Goal: Communication & Community: Answer question/provide support

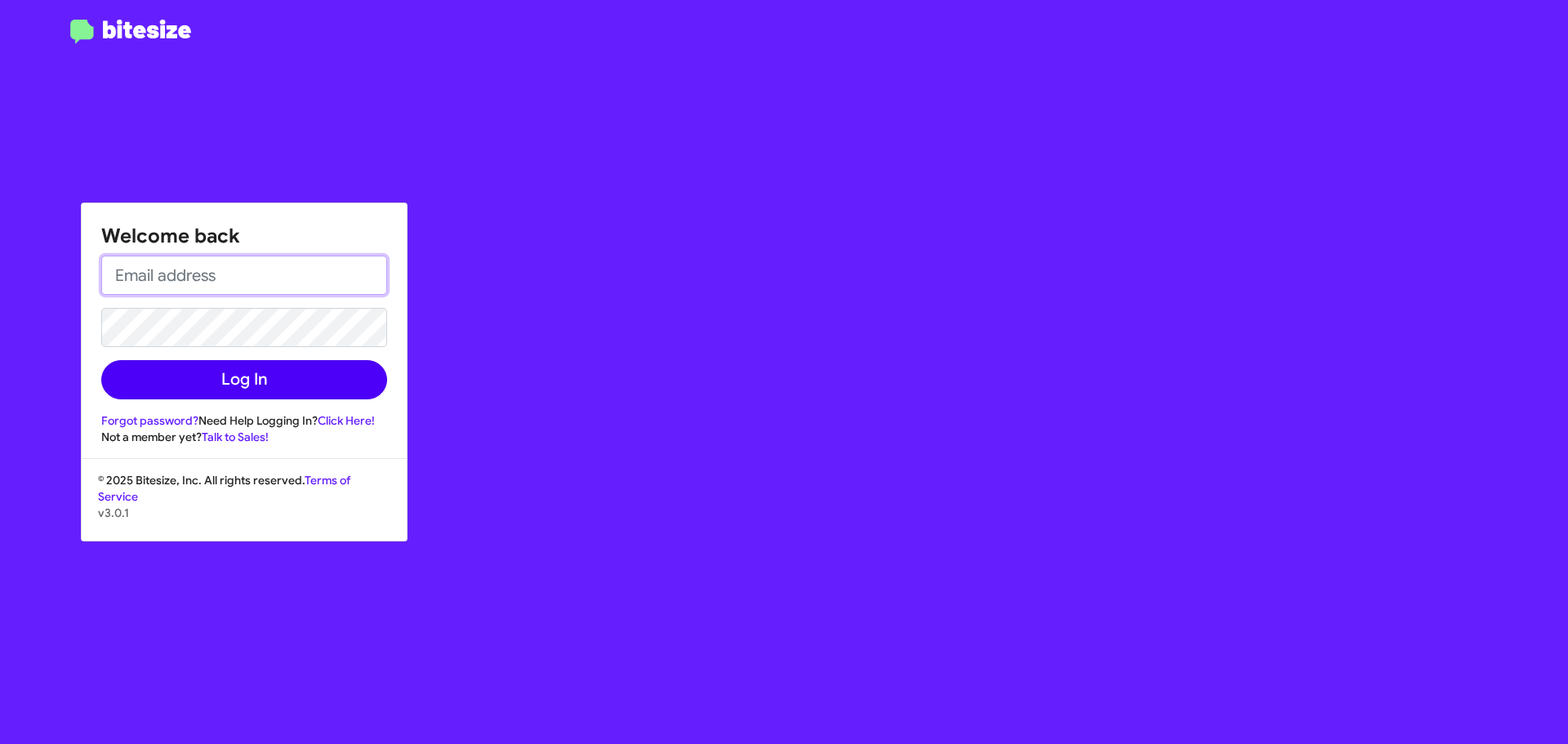
type input "[EMAIL_ADDRESS][DOMAIN_NAME]"
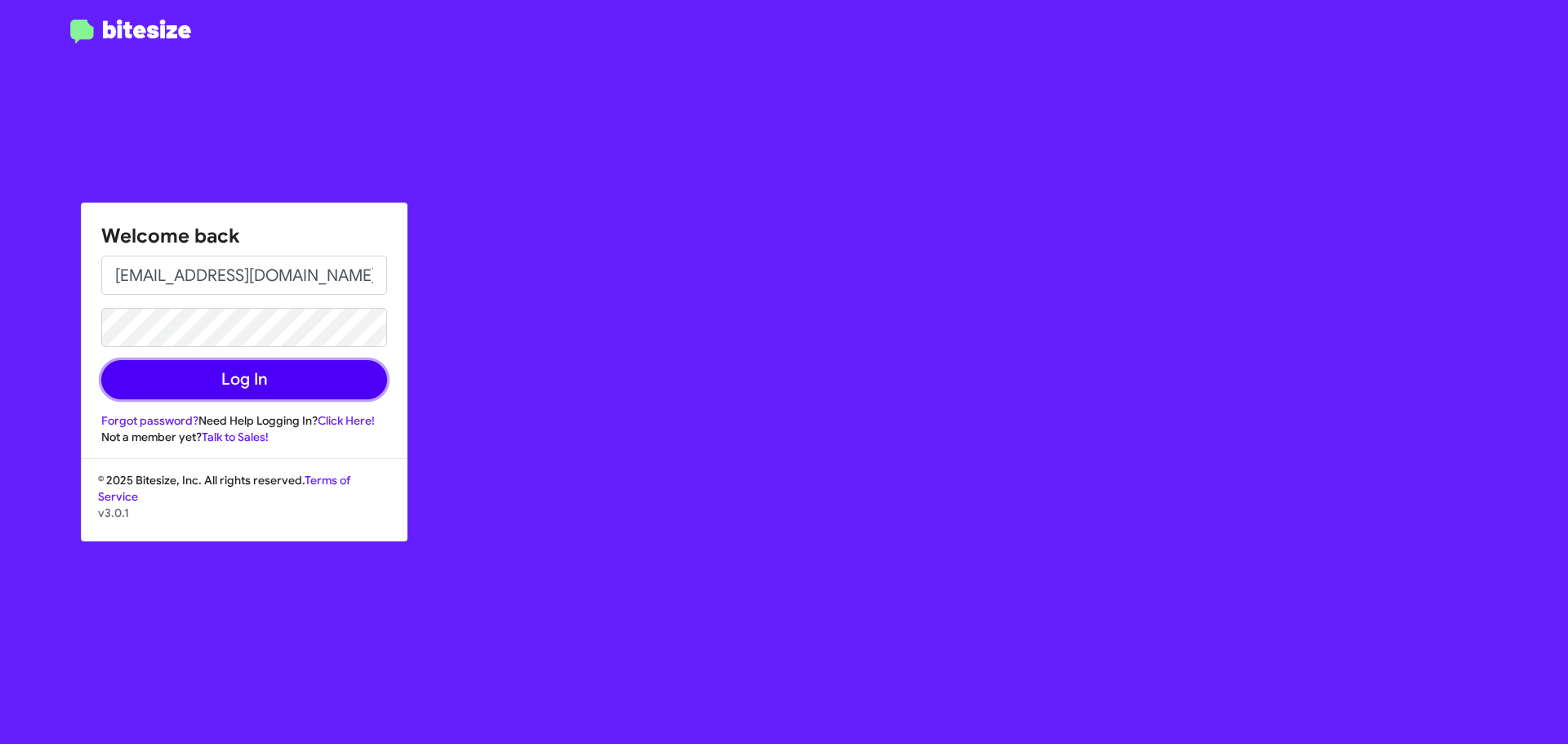
click at [251, 385] on button "Log In" at bounding box center [244, 380] width 286 height 39
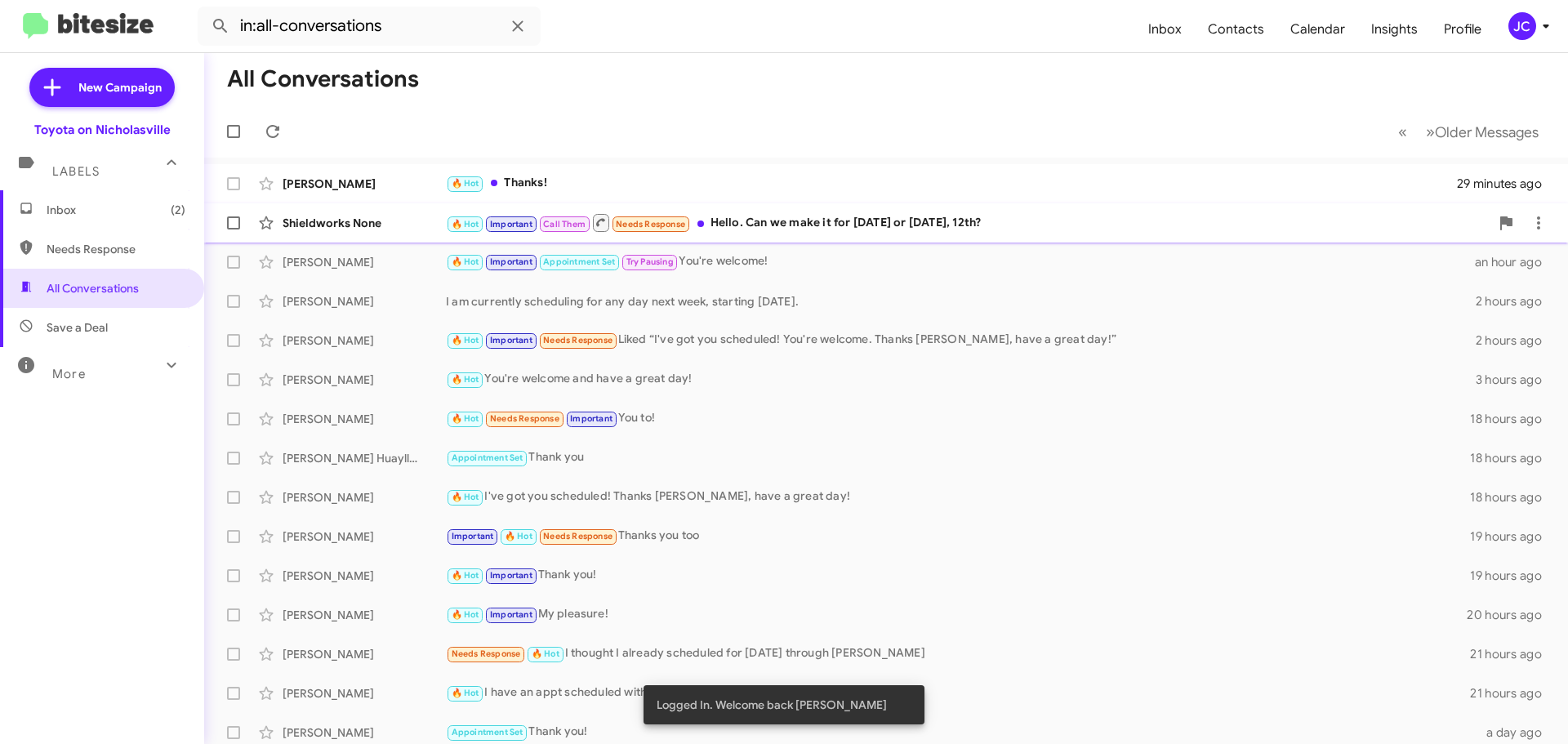
click at [351, 225] on div "Shieldworks None" at bounding box center [364, 223] width 163 height 16
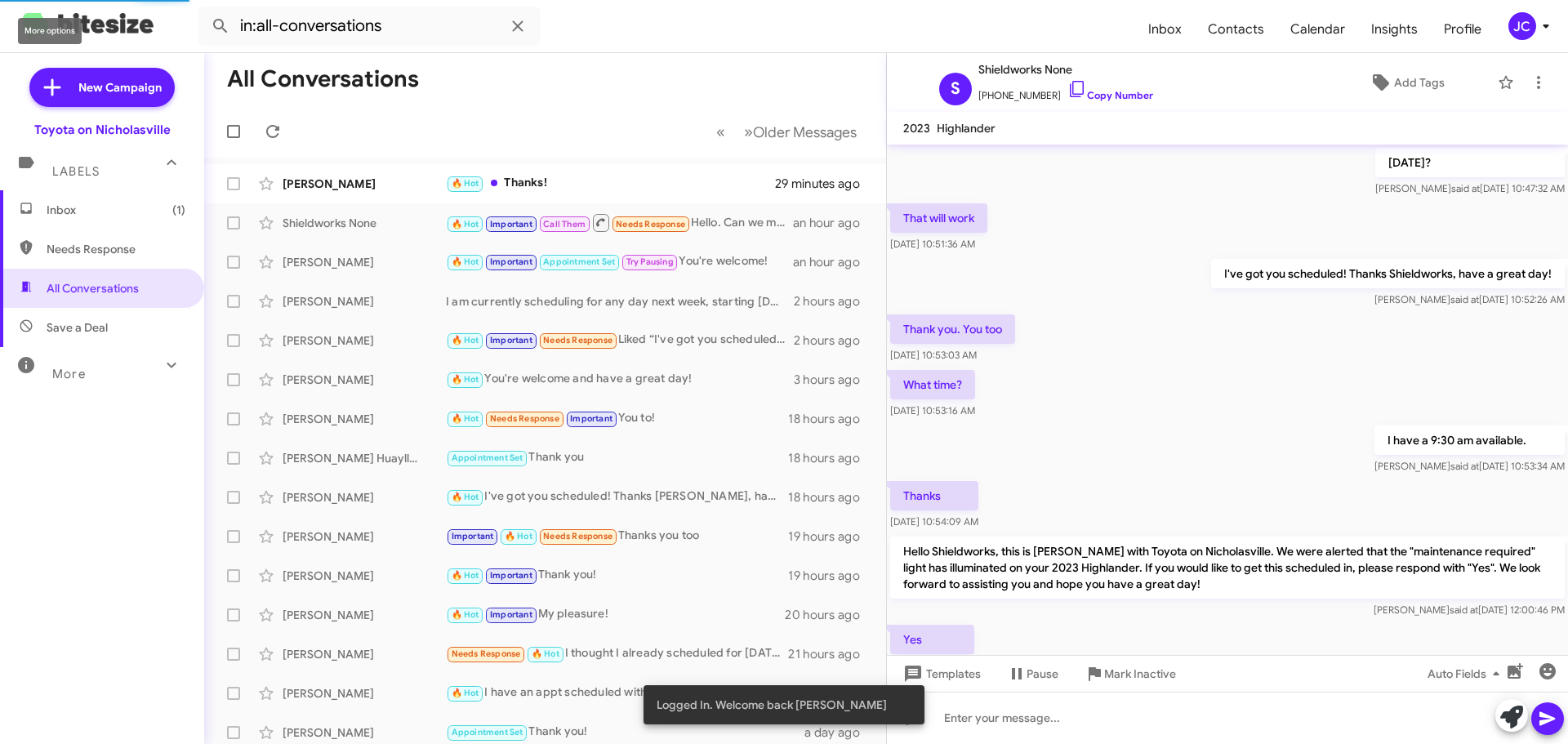
scroll to position [787, 0]
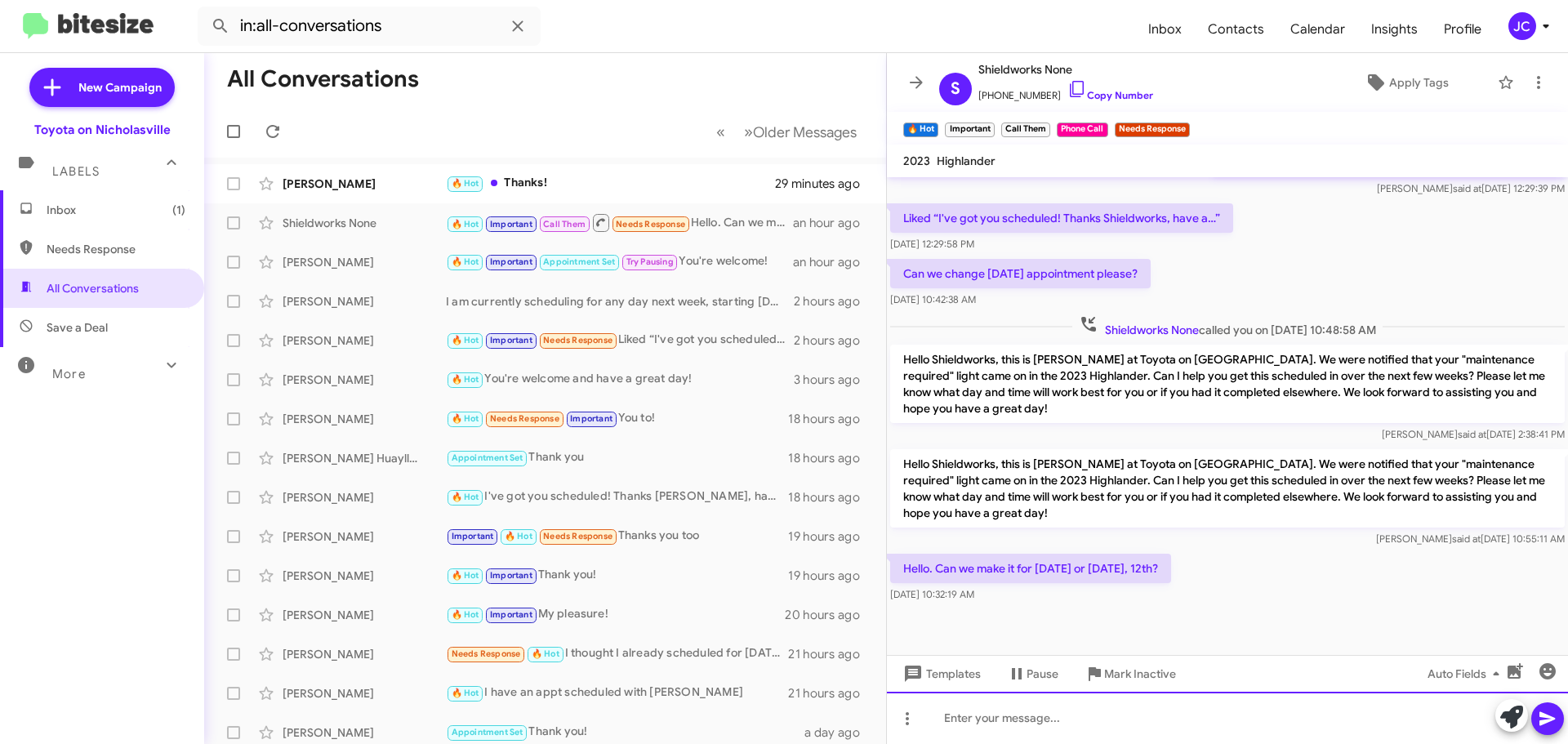
click at [975, 715] on div at bounding box center [1227, 717] width 681 height 53
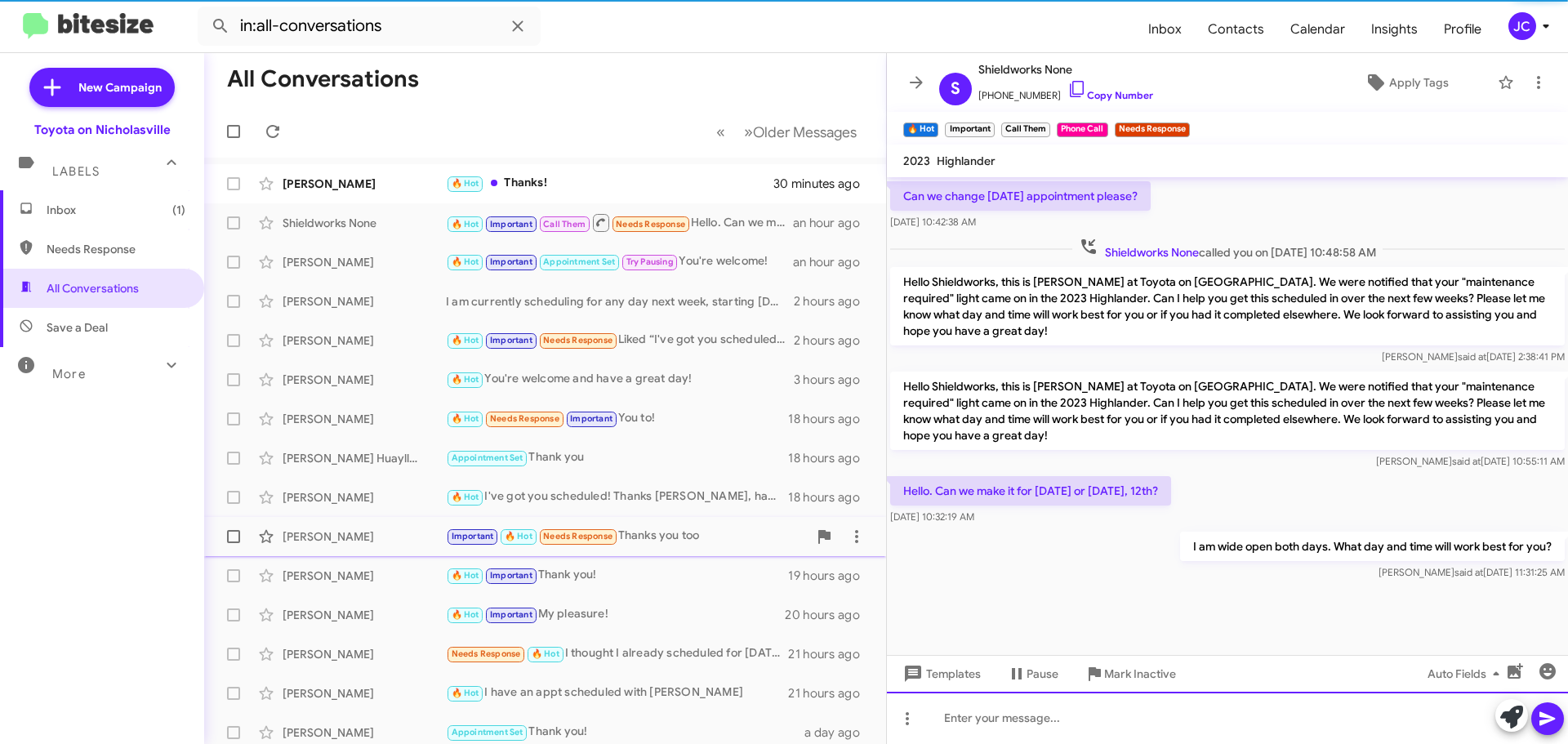
scroll to position [0, 0]
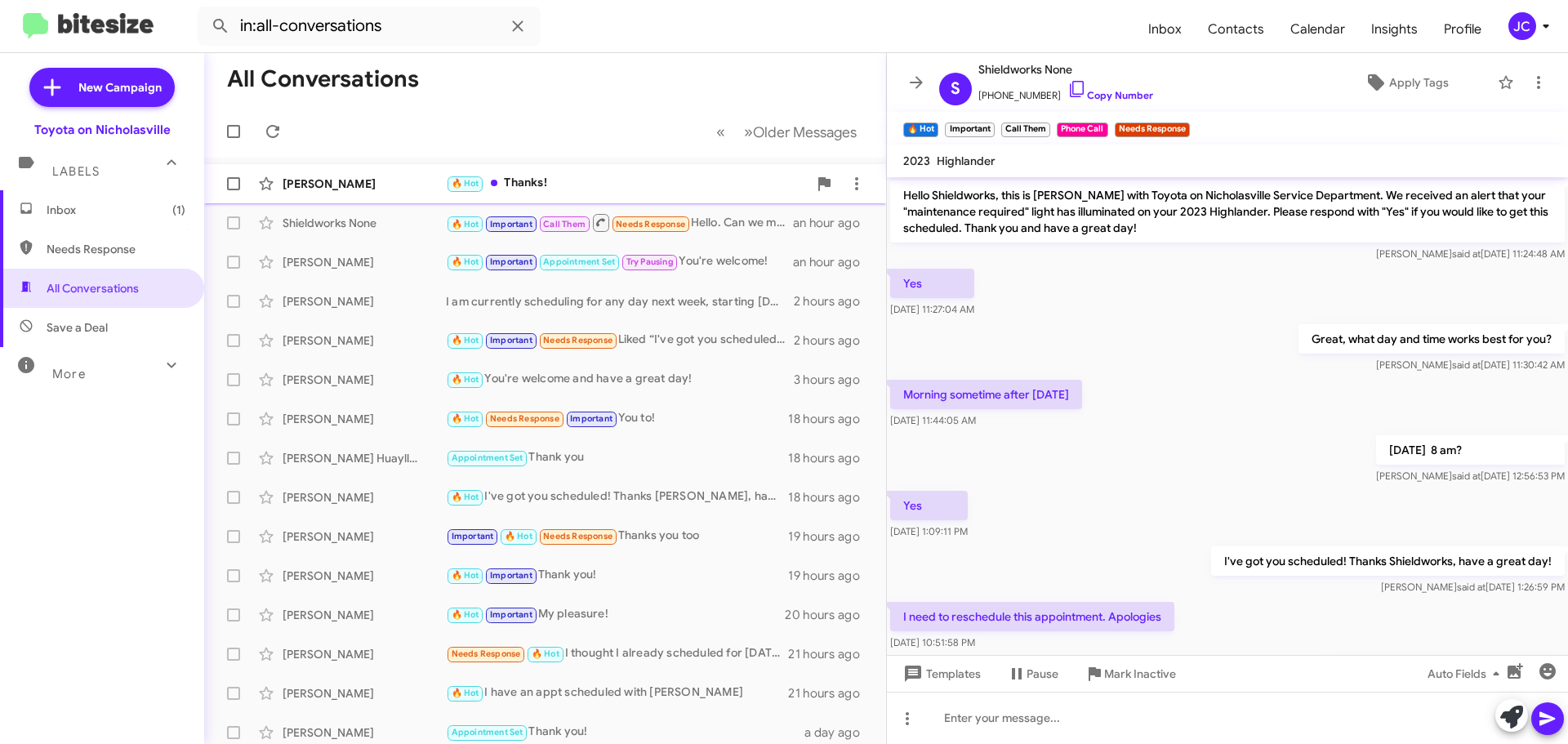
click at [344, 191] on div "[PERSON_NAME]" at bounding box center [364, 184] width 163 height 16
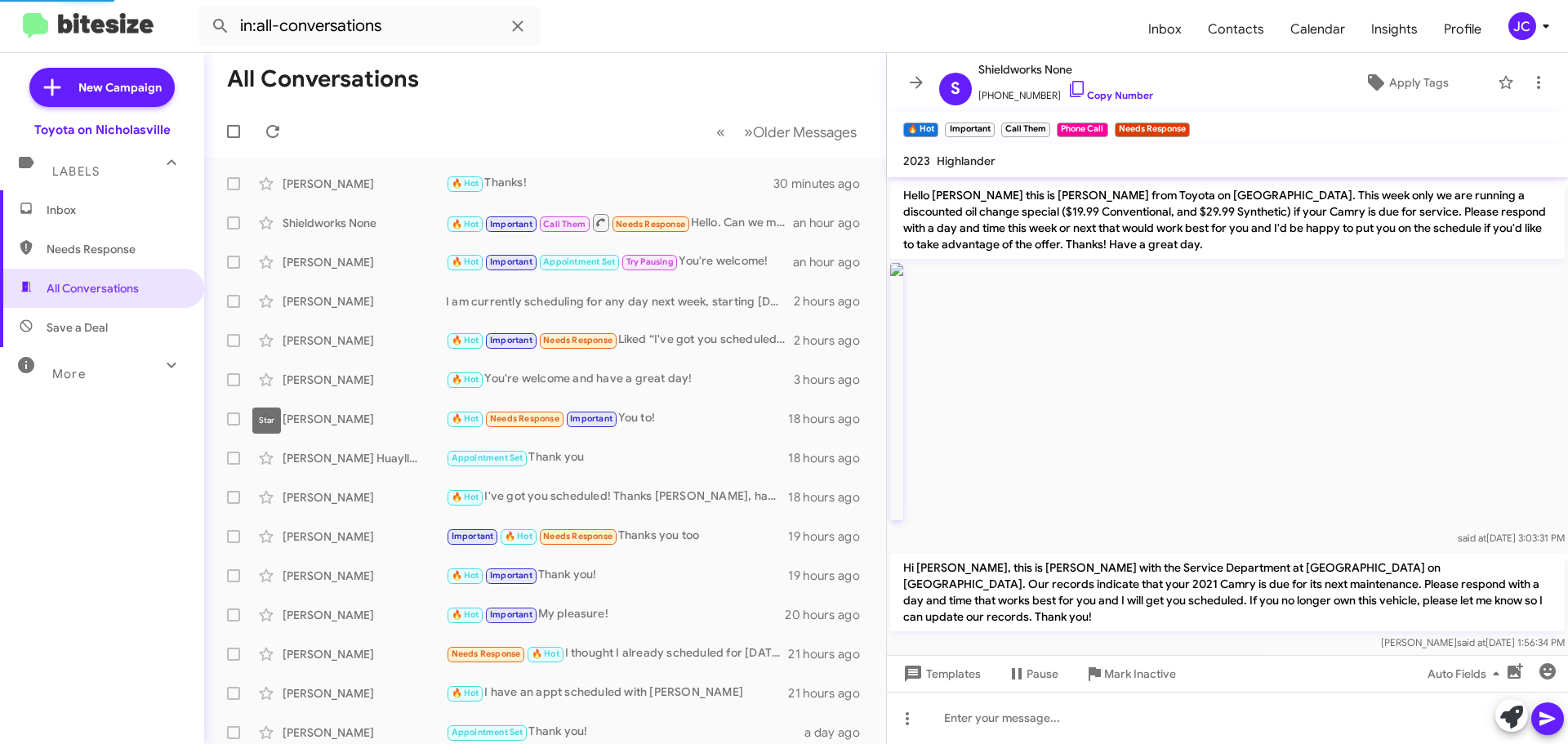
scroll to position [527, 0]
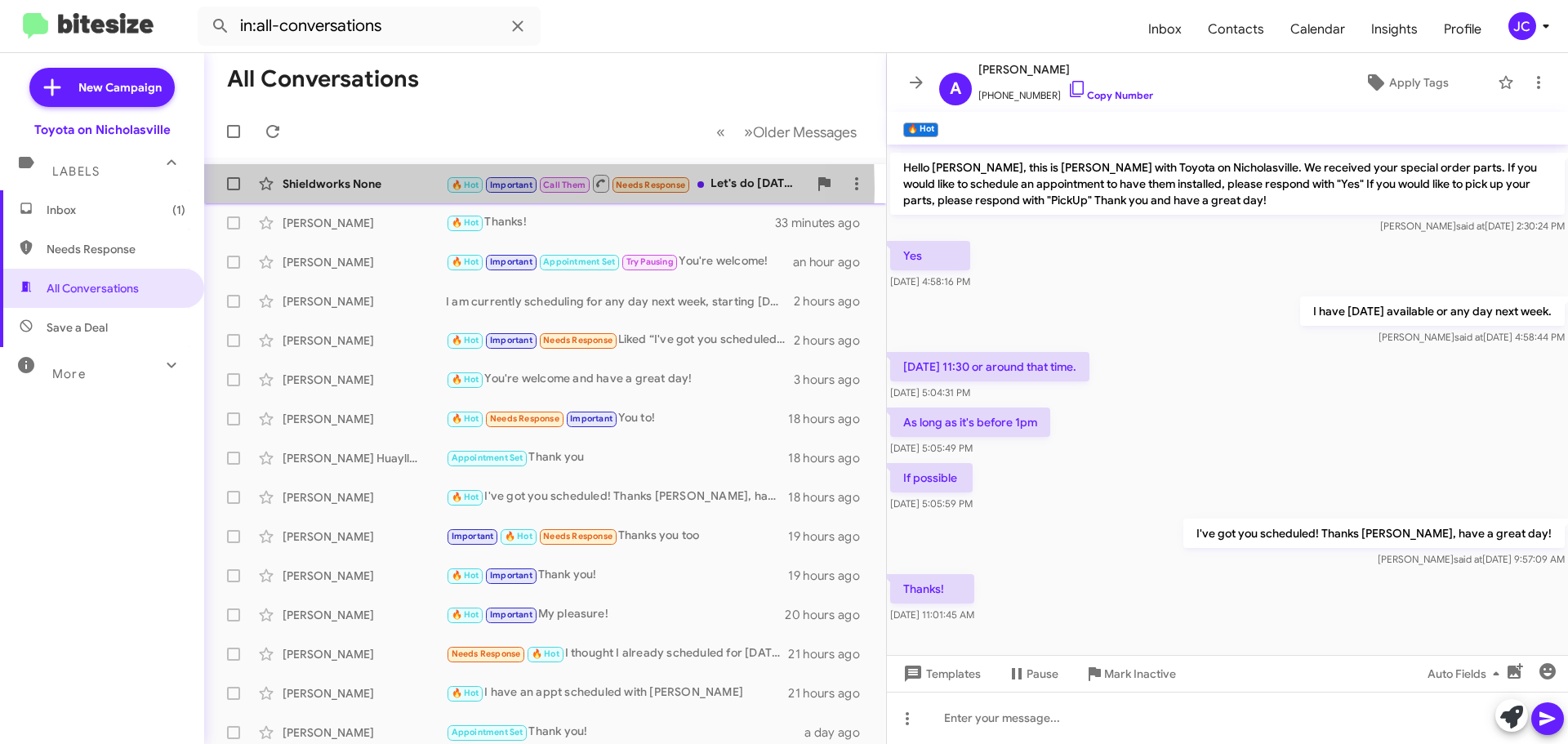
click at [331, 189] on div "Shieldworks None" at bounding box center [364, 184] width 163 height 16
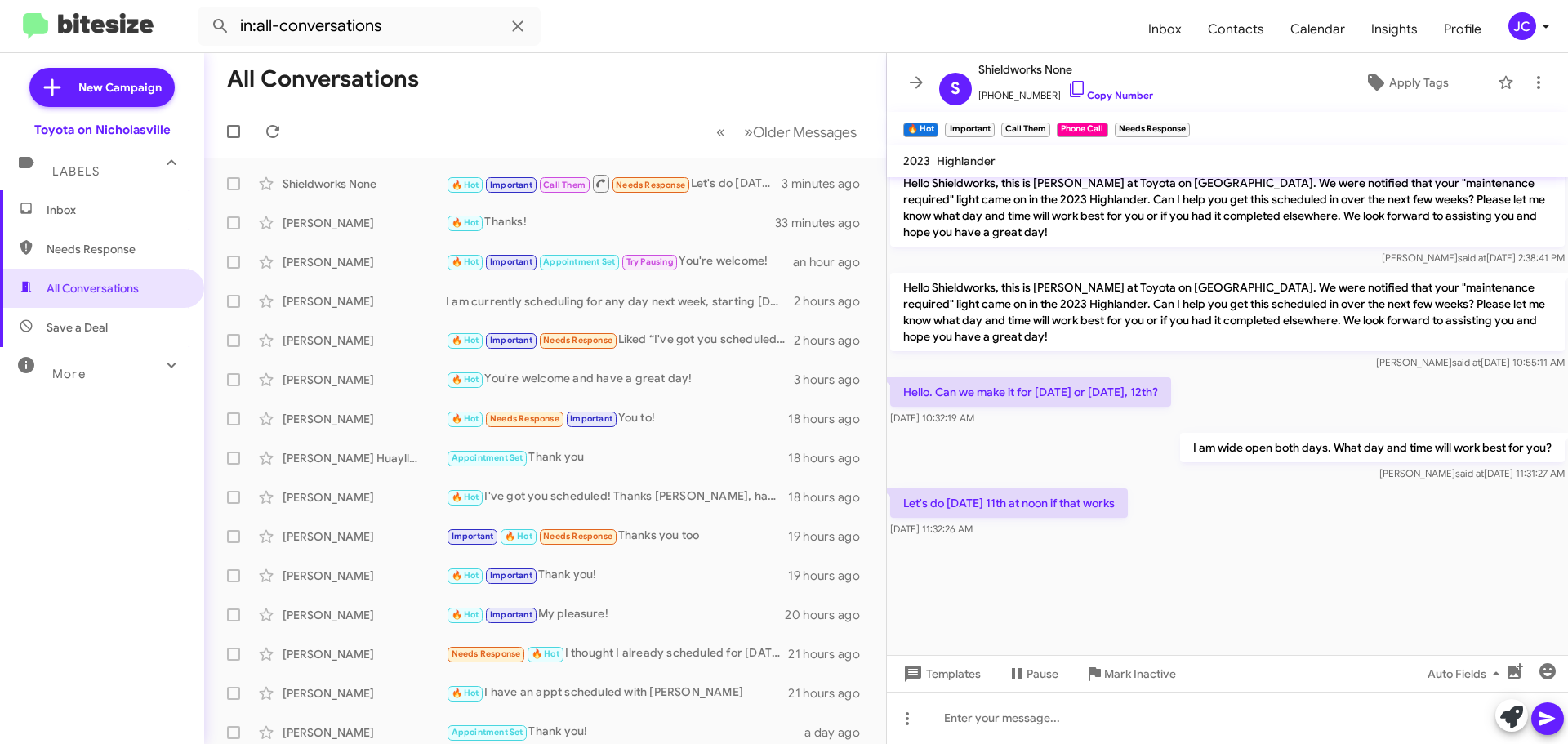
scroll to position [1567, 0]
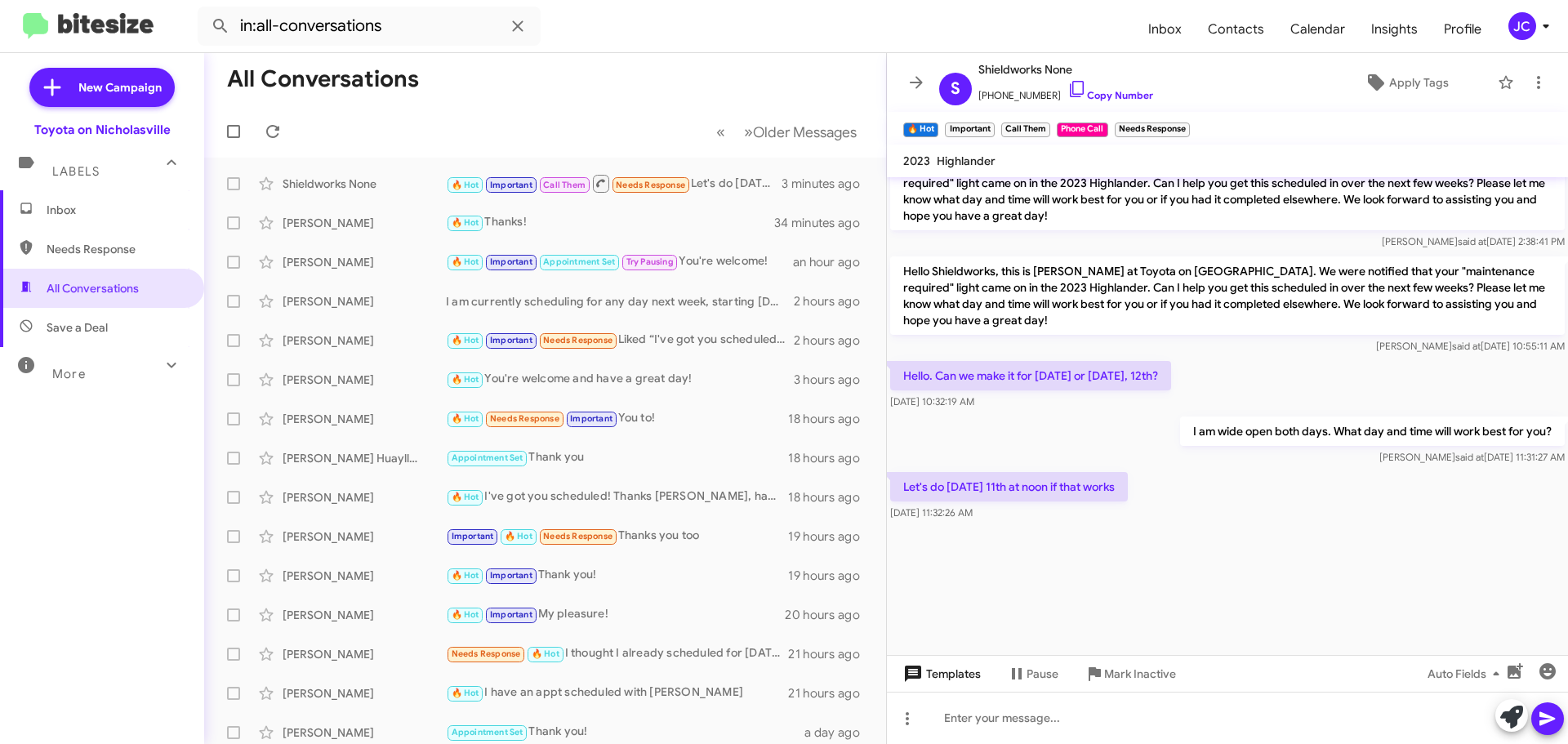
click at [964, 682] on span "Templates" at bounding box center [940, 674] width 81 height 29
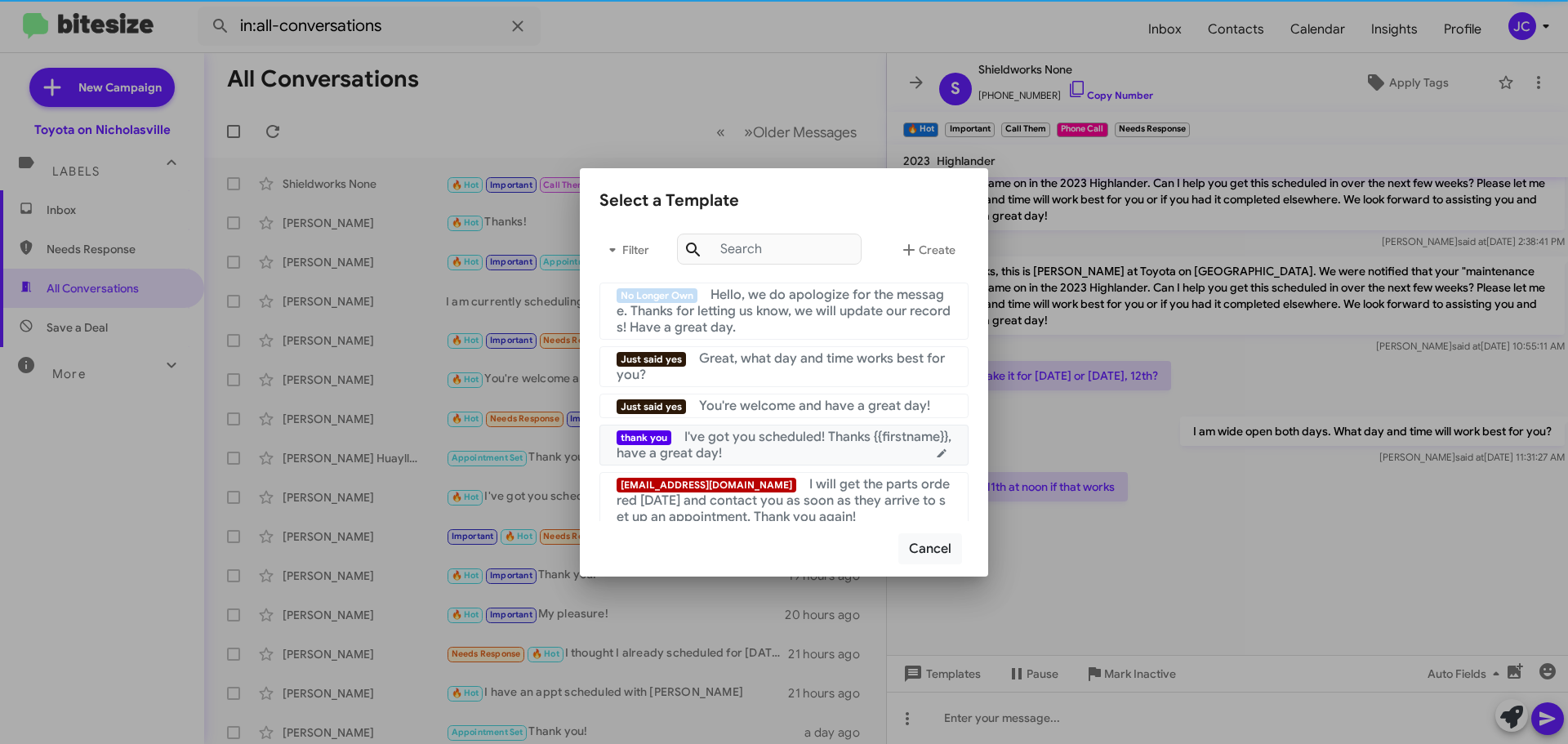
click at [750, 452] on div "thank you I've got you scheduled! Thanks {{firstname}}, have a great day!" at bounding box center [784, 445] width 335 height 33
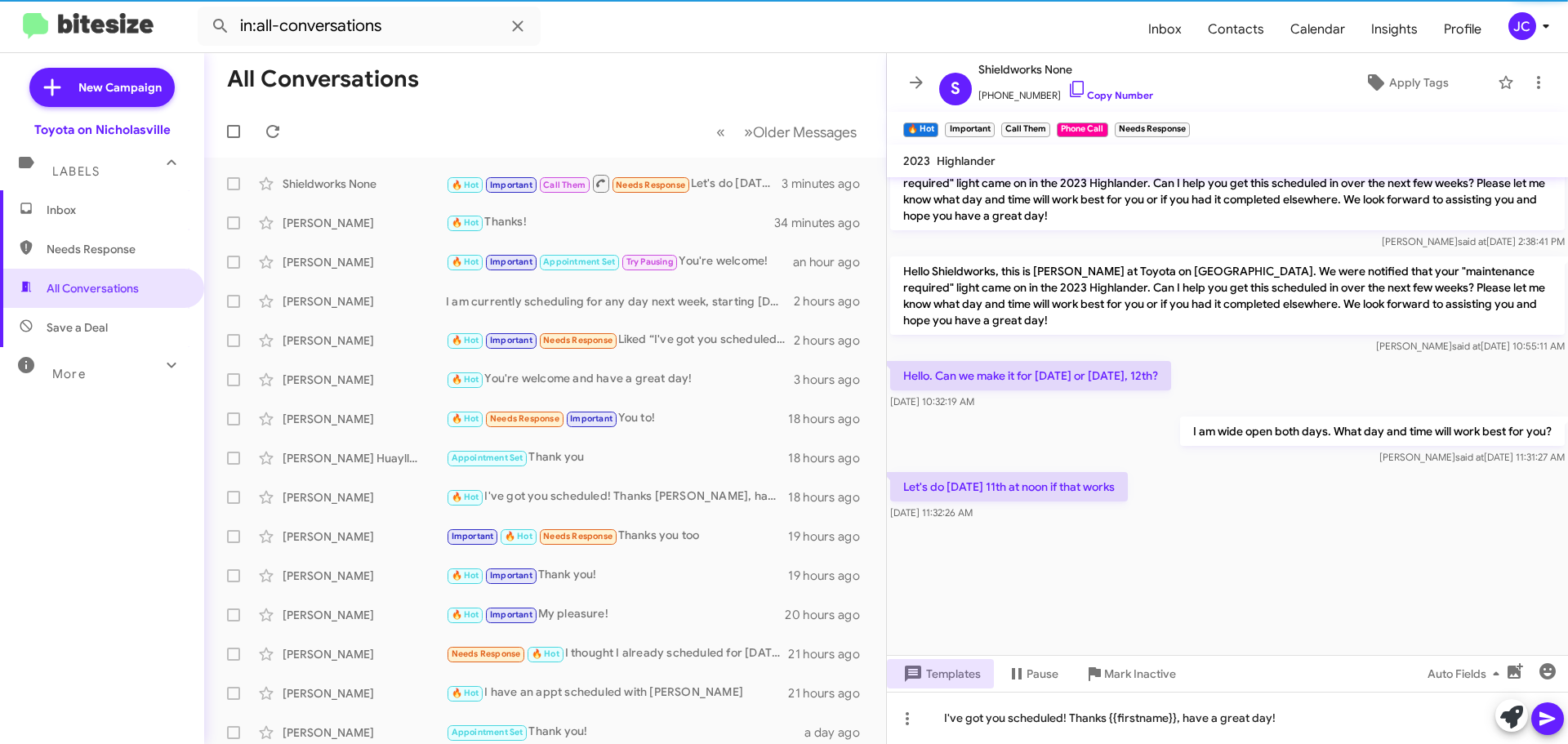
click at [1558, 717] on button at bounding box center [1547, 718] width 33 height 33
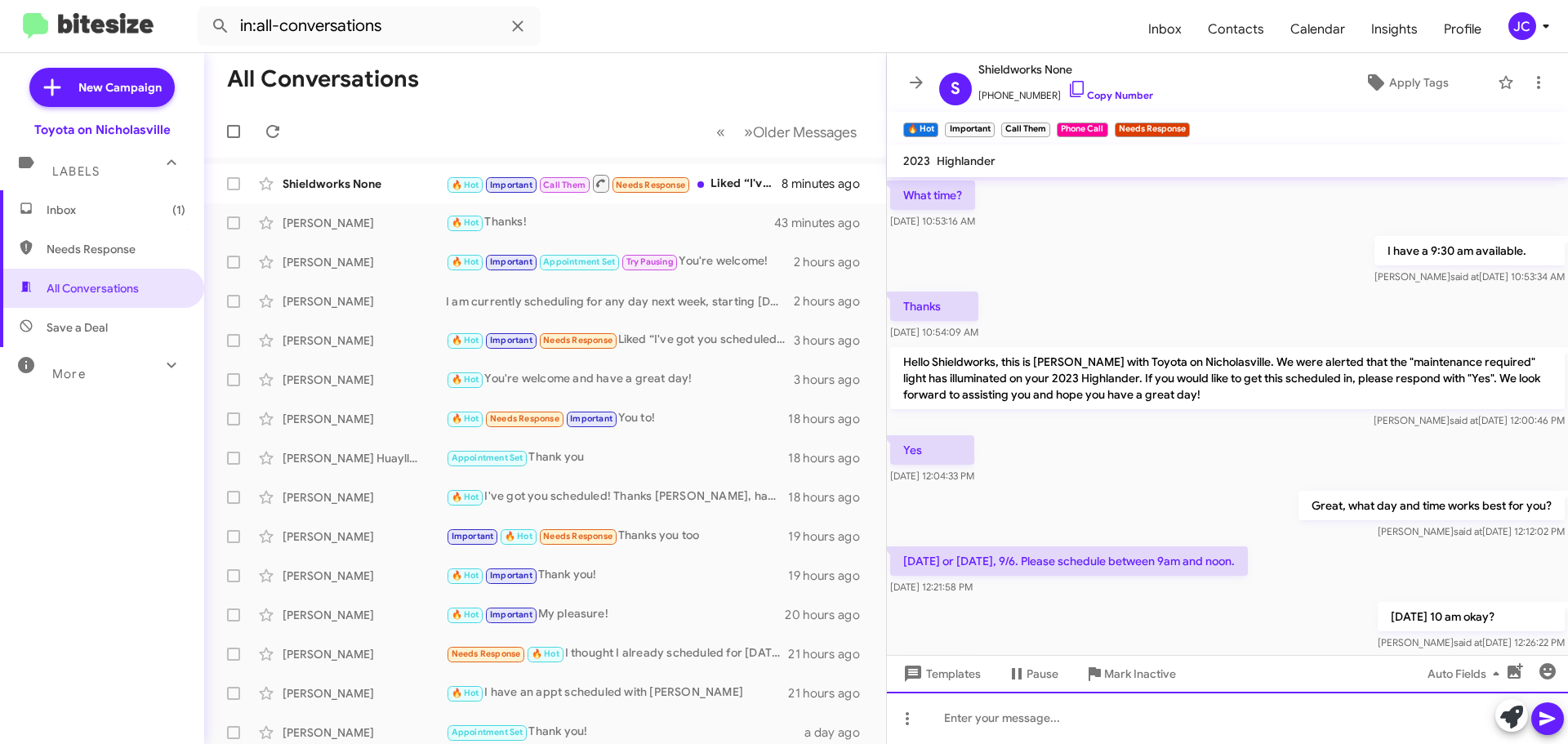
scroll to position [820, 0]
